Goal: Transaction & Acquisition: Book appointment/travel/reservation

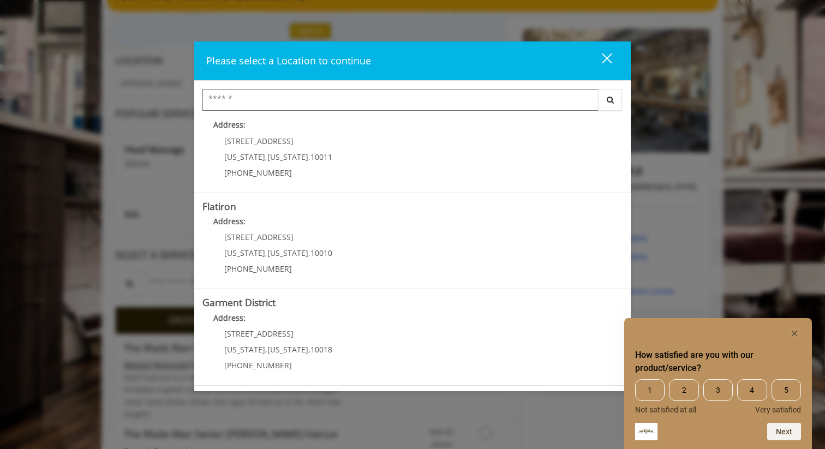
scroll to position [112, 0]
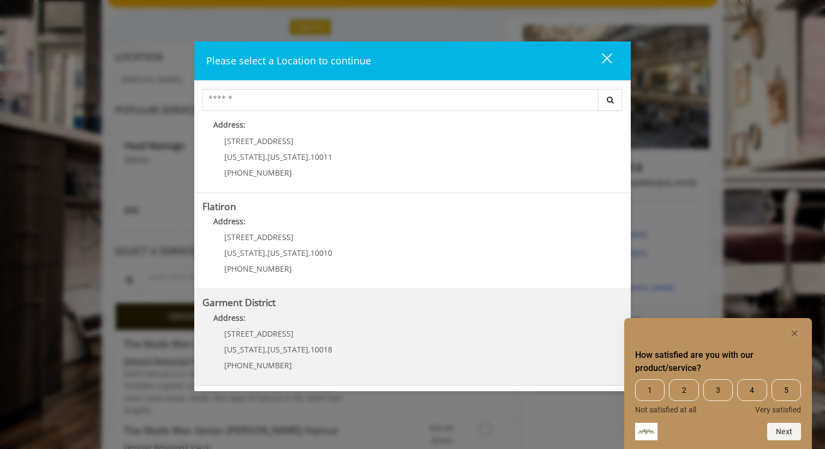
click at [274, 338] on span "1400 Broadway" at bounding box center [258, 333] width 69 height 10
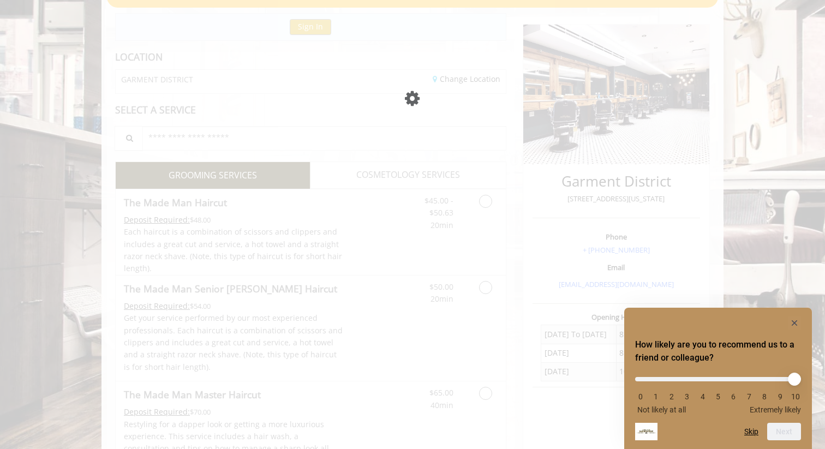
scroll to position [112, 0]
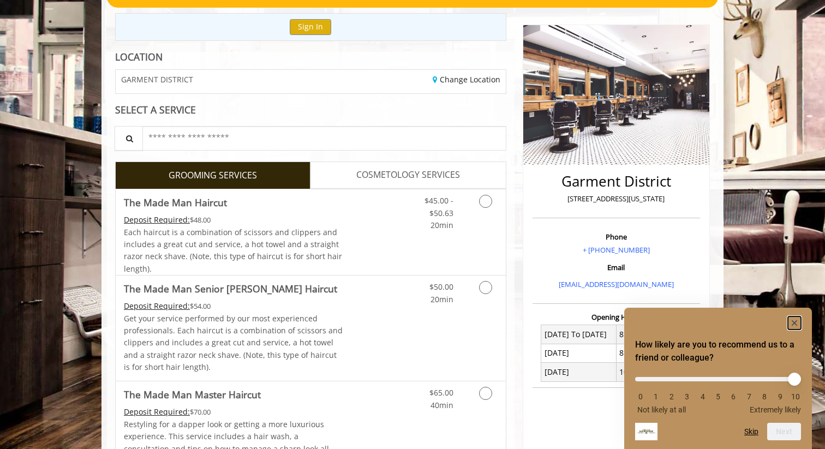
click at [794, 321] on rect "Hide survey" at bounding box center [794, 322] width 13 height 13
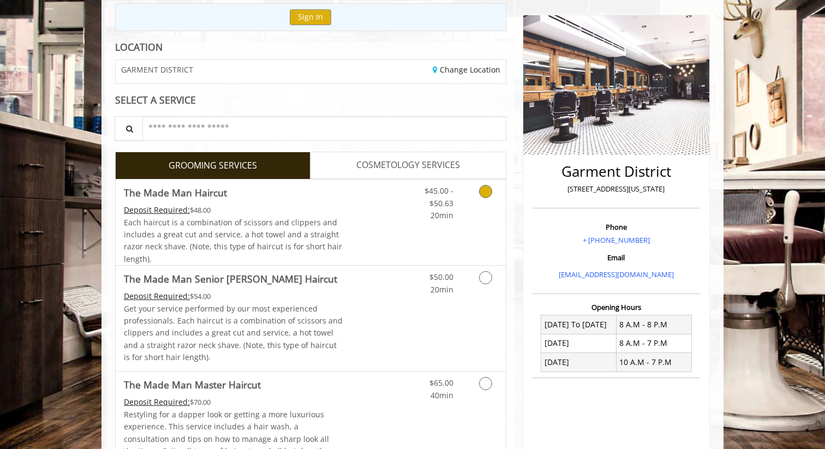
scroll to position [121, 0]
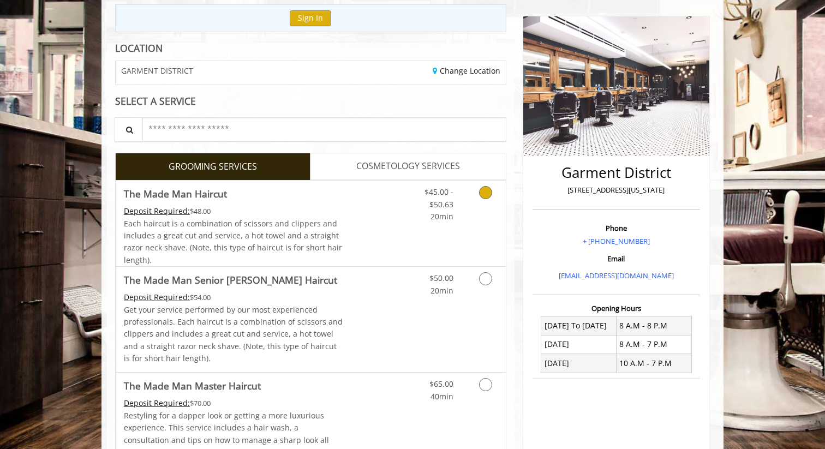
click at [496, 207] on link "Grooming services" at bounding box center [484, 202] width 28 height 42
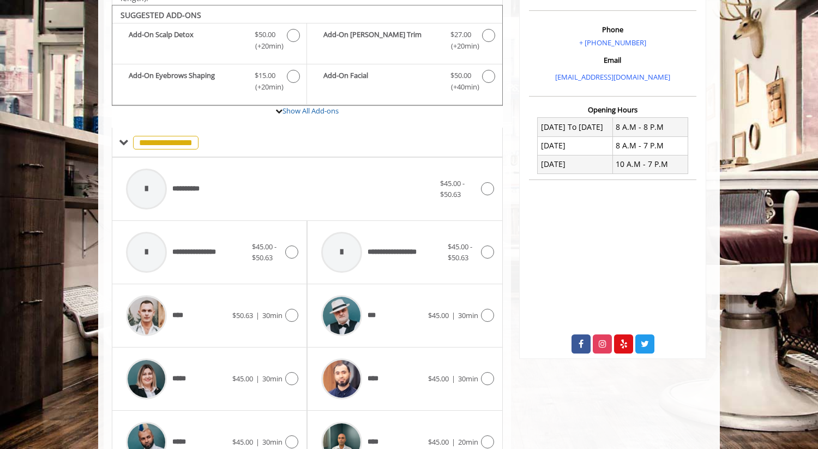
scroll to position [325, 0]
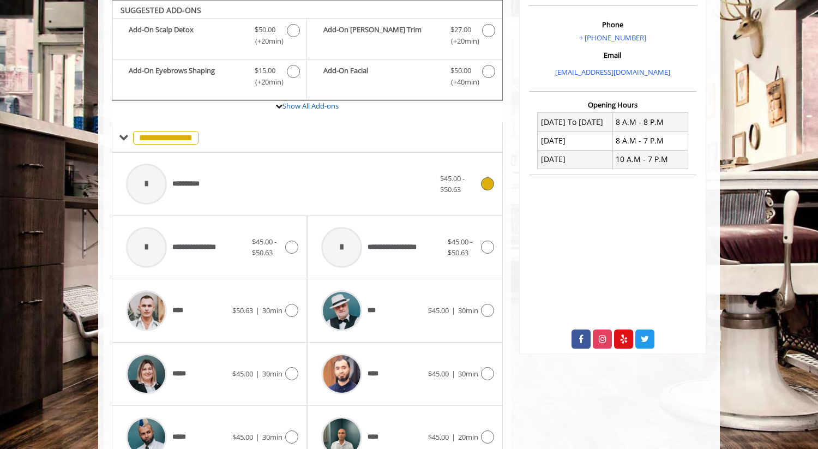
click at [491, 181] on icon at bounding box center [487, 183] width 13 height 13
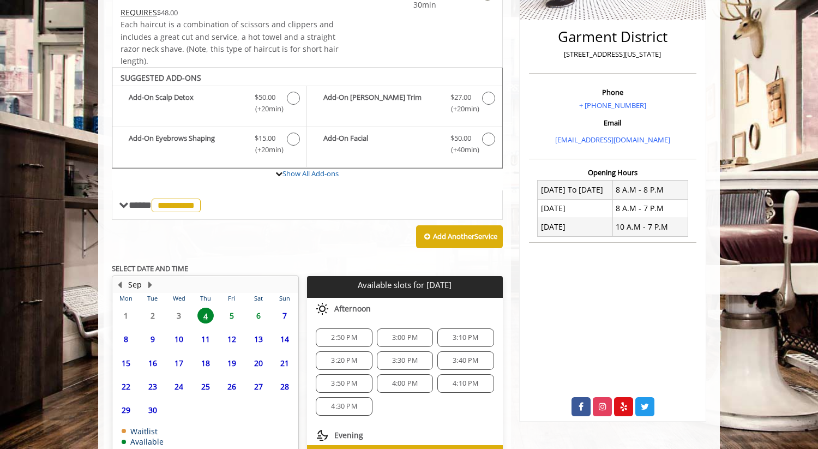
scroll to position [324, 0]
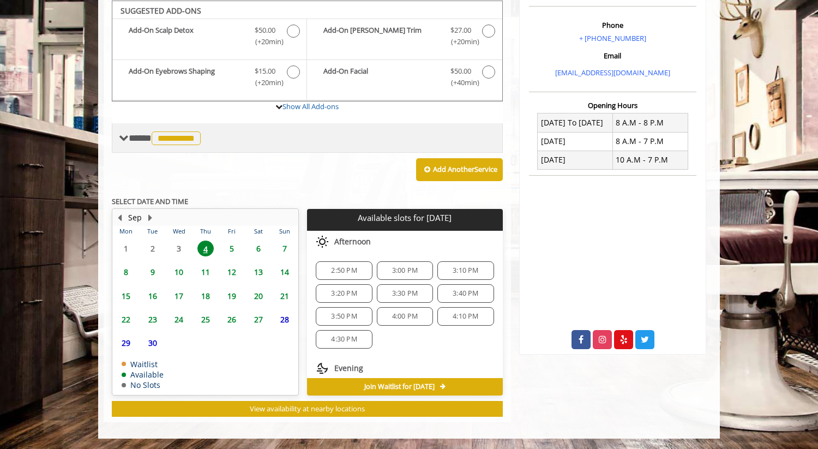
click at [134, 139] on span "**********" at bounding box center [166, 138] width 75 height 10
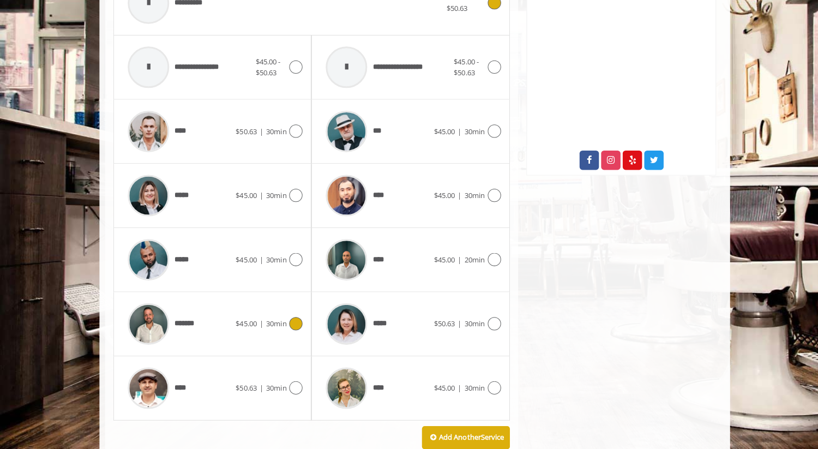
scroll to position [503, 0]
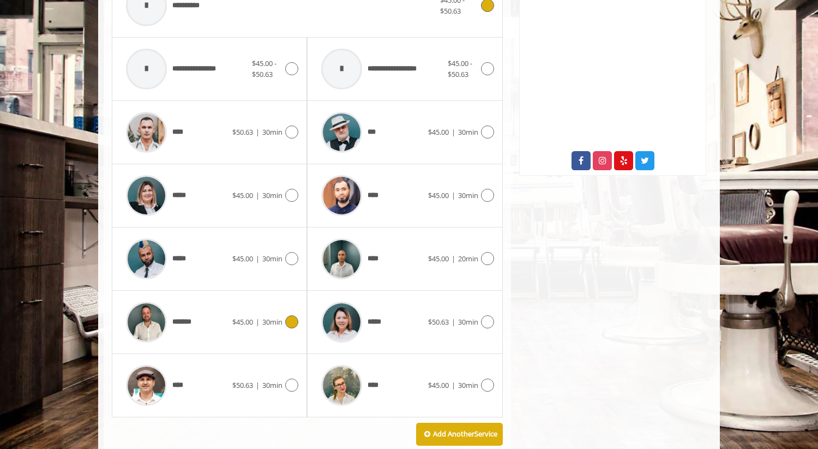
click at [289, 319] on icon at bounding box center [291, 321] width 13 height 13
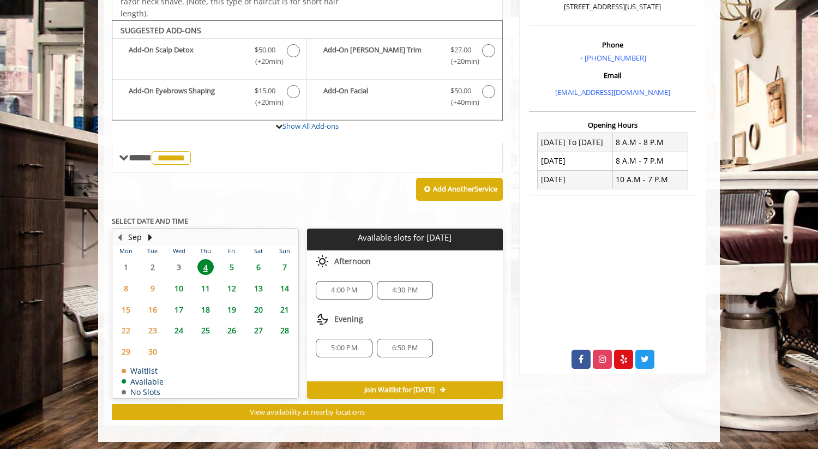
scroll to position [308, 0]
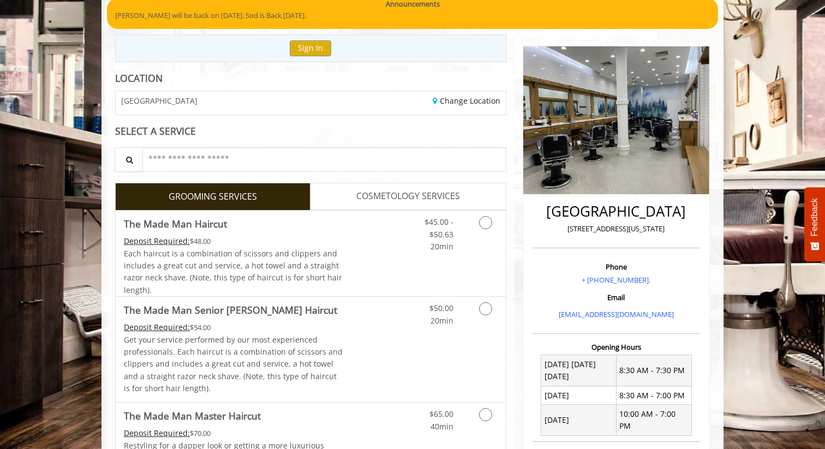
scroll to position [99, 0]
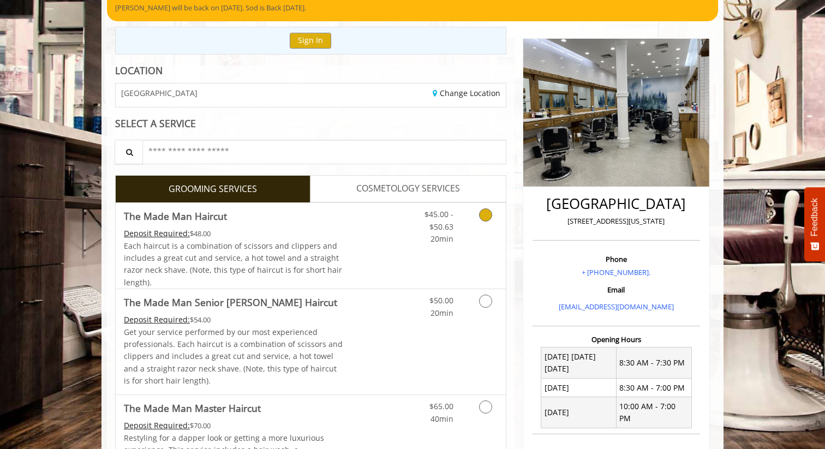
click at [497, 225] on link "Grooming services" at bounding box center [484, 224] width 28 height 42
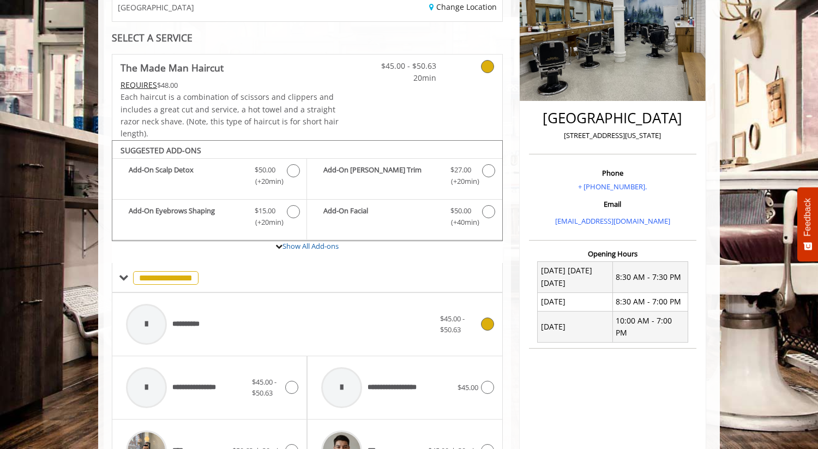
scroll to position [185, 0]
click at [467, 320] on span "$45.00 - $50.63" at bounding box center [459, 324] width 38 height 23
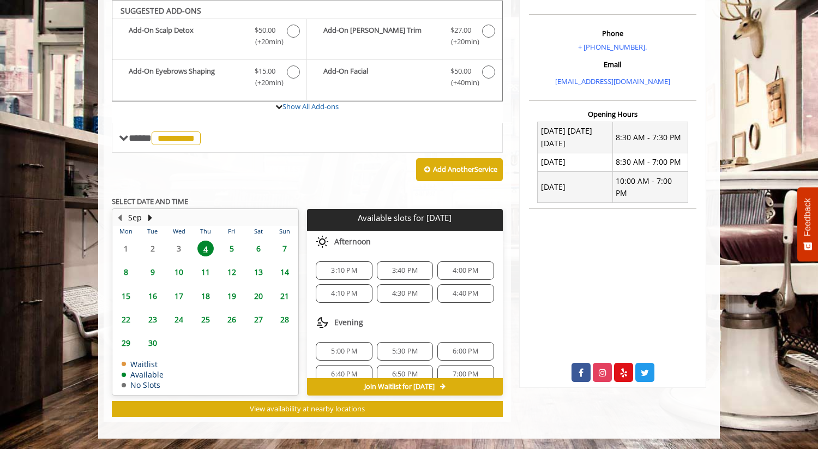
scroll to position [14, 0]
